Goal: Communication & Community: Answer question/provide support

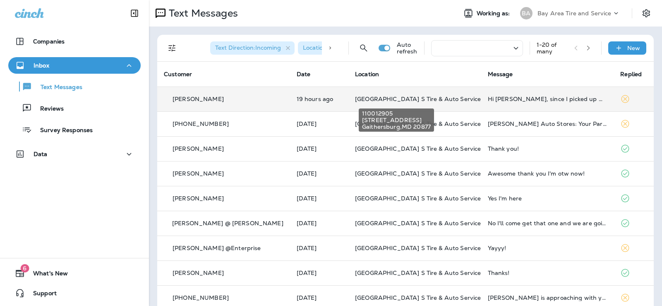
click at [384, 101] on span "[GEOGRAPHIC_DATA] S Tire & Auto Service" at bounding box center [418, 98] width 126 height 7
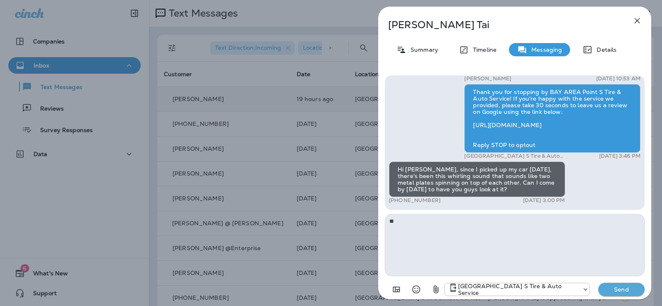
type textarea "*"
type textarea "**********"
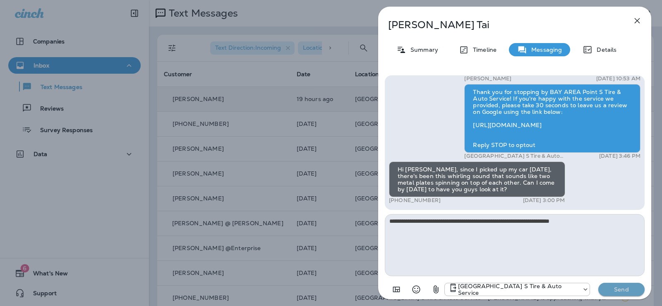
click at [625, 290] on p "Send" at bounding box center [621, 288] width 35 height 7
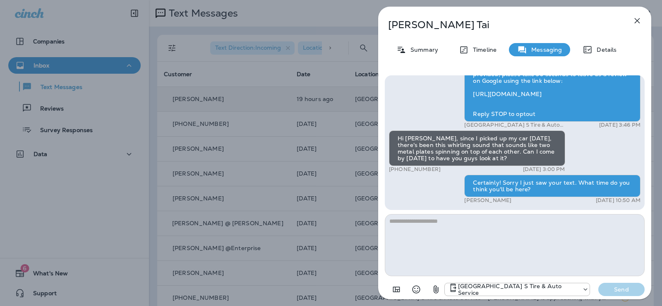
click at [183, 205] on div "[PERSON_NAME] Summary Timeline Messaging Details Hi, can I schedule an oil chan…" at bounding box center [331, 153] width 662 height 306
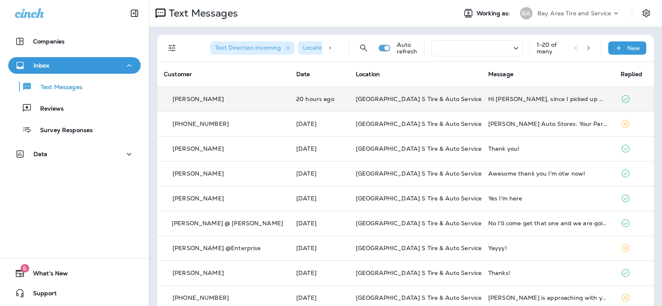
click at [349, 95] on td "[GEOGRAPHIC_DATA] S Tire & Auto Service" at bounding box center [415, 98] width 132 height 25
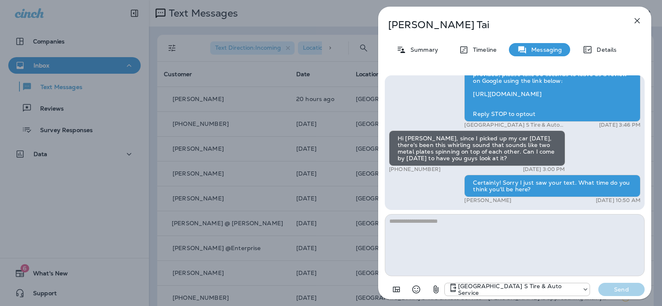
click at [45, 192] on div "[PERSON_NAME] Summary Timeline Messaging Details Hi, can I schedule an oil chan…" at bounding box center [331, 153] width 662 height 306
